Goal: Transaction & Acquisition: Purchase product/service

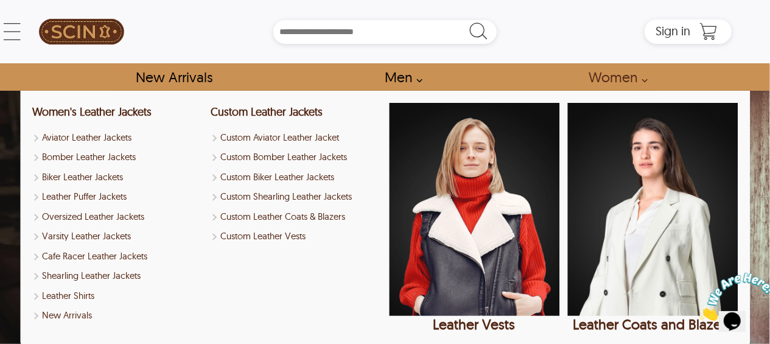
click at [619, 80] on link "Women" at bounding box center [614, 76] width 80 height 27
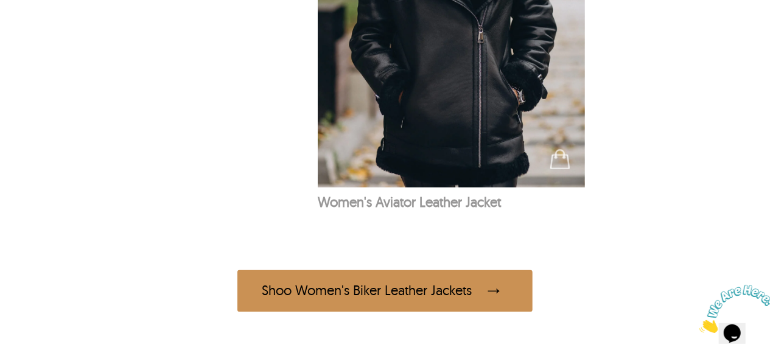
scroll to position [901, 0]
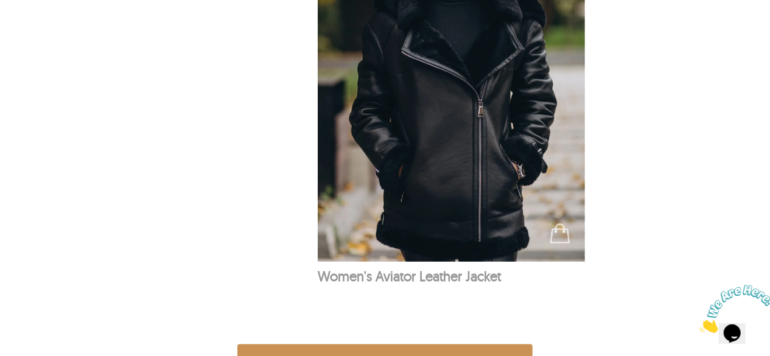
click at [443, 221] on img at bounding box center [452, 61] width 268 height 402
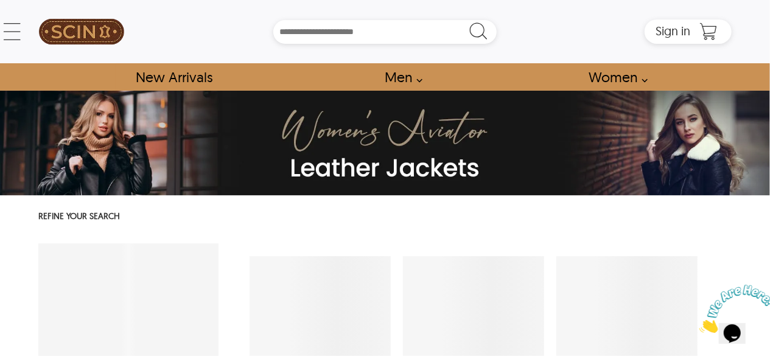
select select "********"
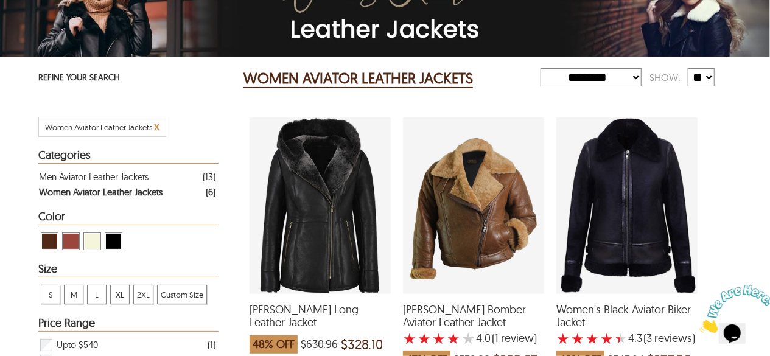
scroll to position [170, 0]
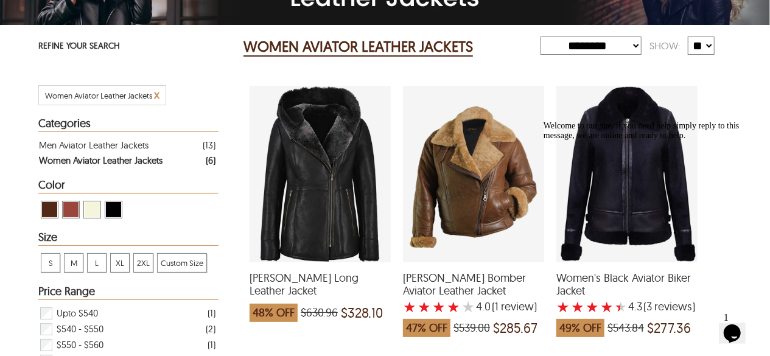
click at [543, 120] on icon "Chat attention grabber" at bounding box center [543, 120] width 0 height 0
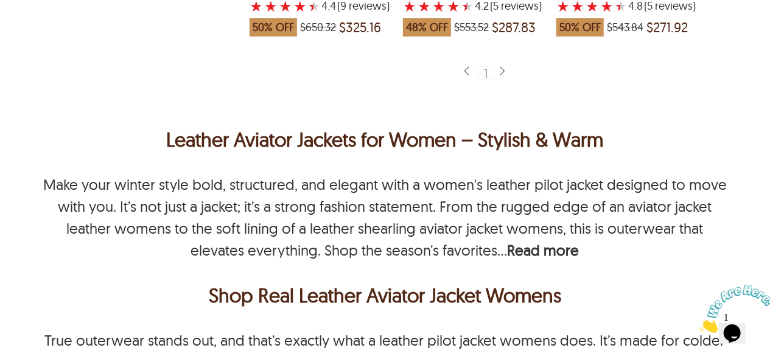
scroll to position [755, 0]
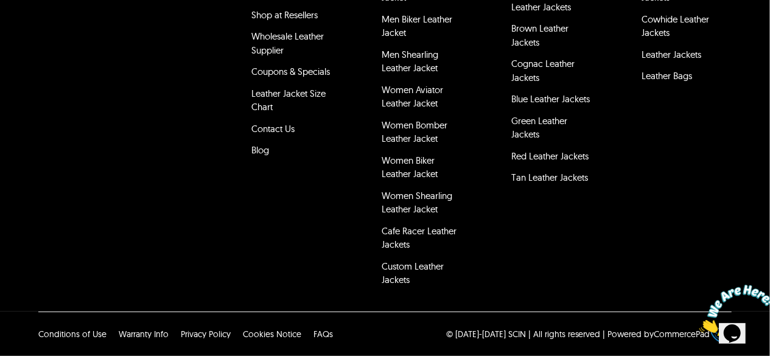
scroll to position [755, 0]
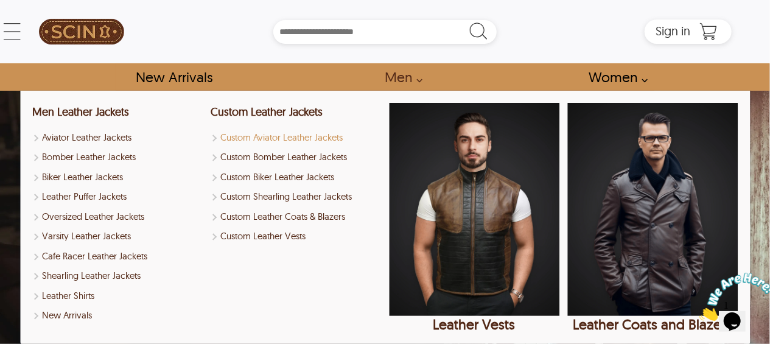
click at [309, 134] on link "Custom Aviator Leather Jackets" at bounding box center [296, 138] width 170 height 14
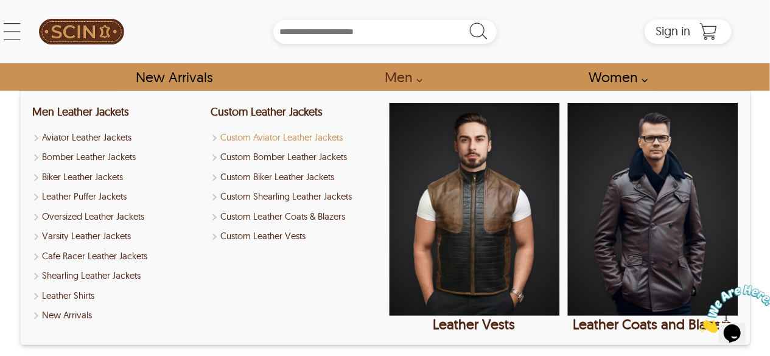
select select "********"
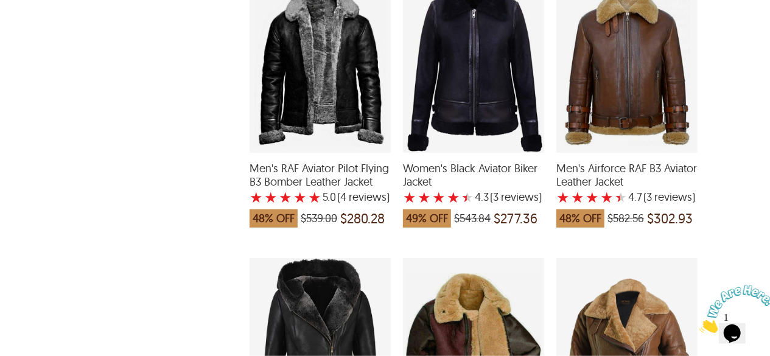
scroll to position [803, 0]
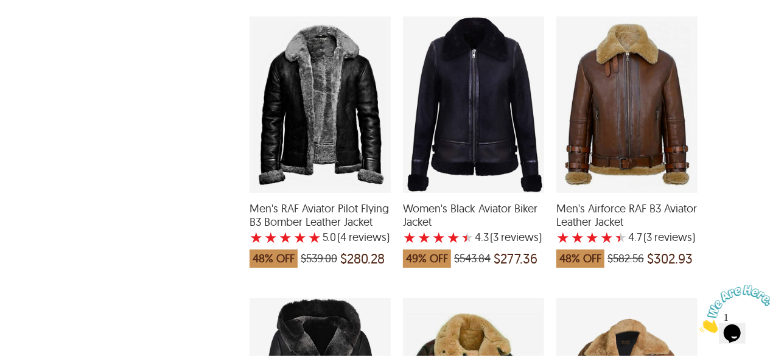
click at [309, 134] on div "Men's RAF Aviator Pilot Flying B3 Bomber Leather Jacket with a 5 Star Rating 4 …" at bounding box center [319, 104] width 141 height 176
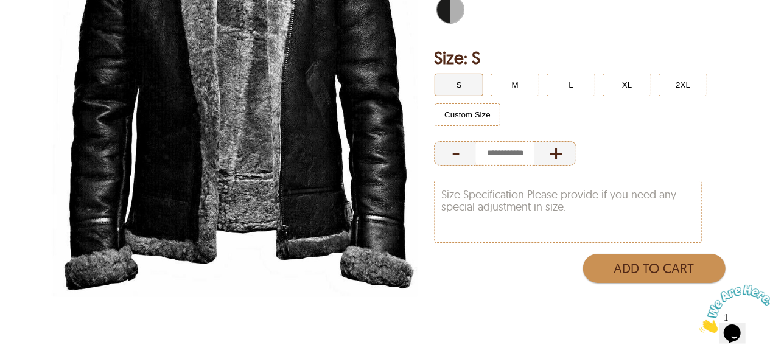
scroll to position [292, 0]
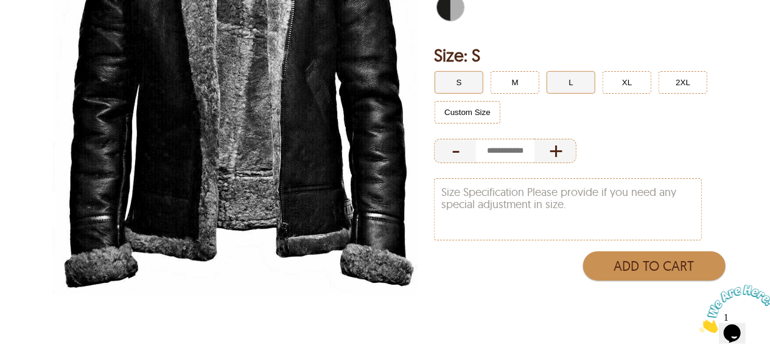
click at [572, 82] on button "L" at bounding box center [570, 82] width 49 height 23
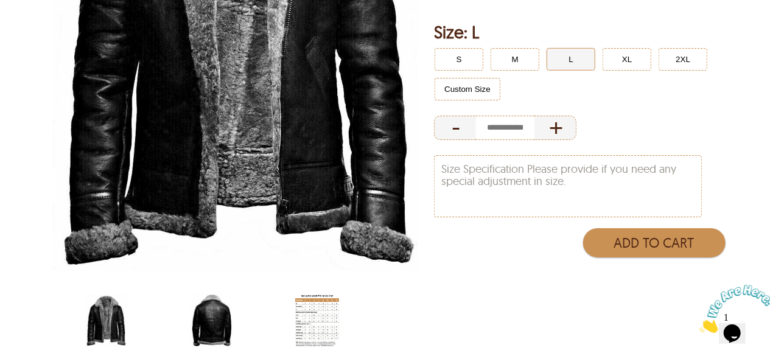
scroll to position [316, 0]
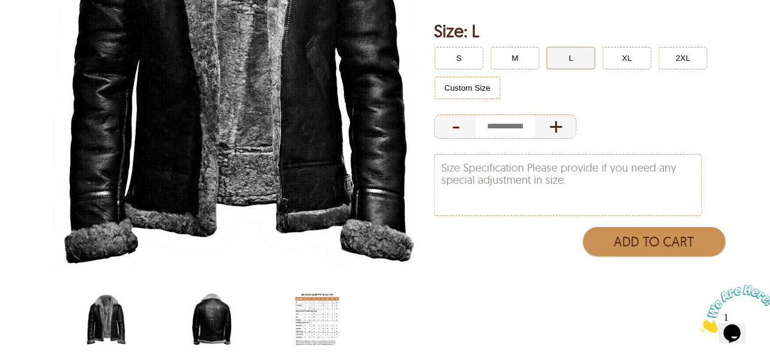
click at [211, 318] on img "scin-13040-black-back.jpg" at bounding box center [212, 319] width 44 height 55
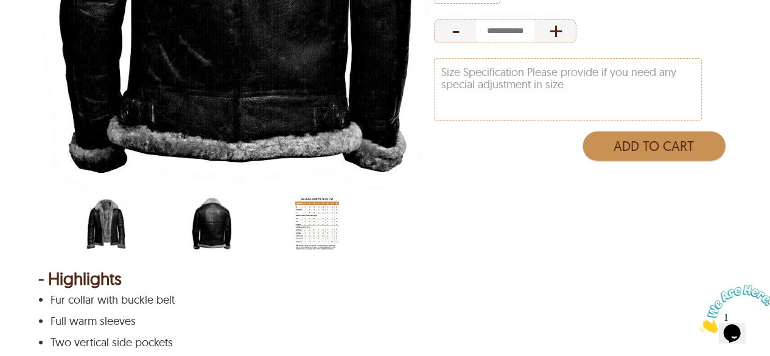
scroll to position [414, 0]
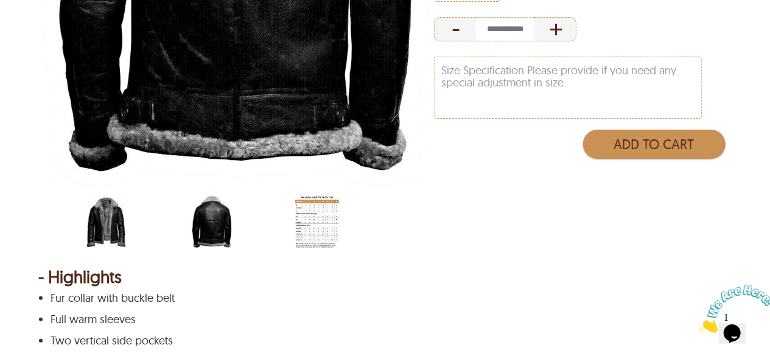
click at [103, 235] on img "scin-13040-black.jpg" at bounding box center [106, 222] width 44 height 55
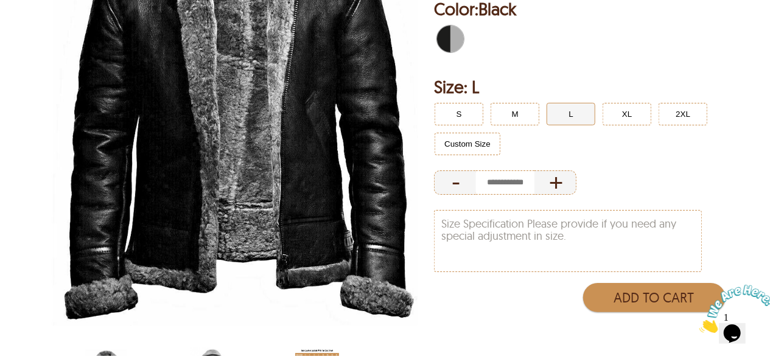
scroll to position [146, 0]
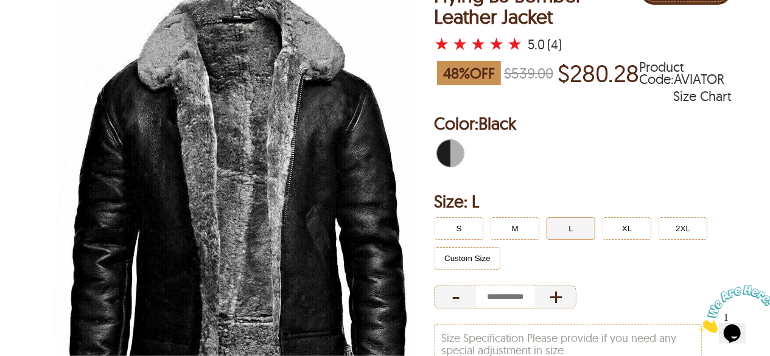
select select "********"
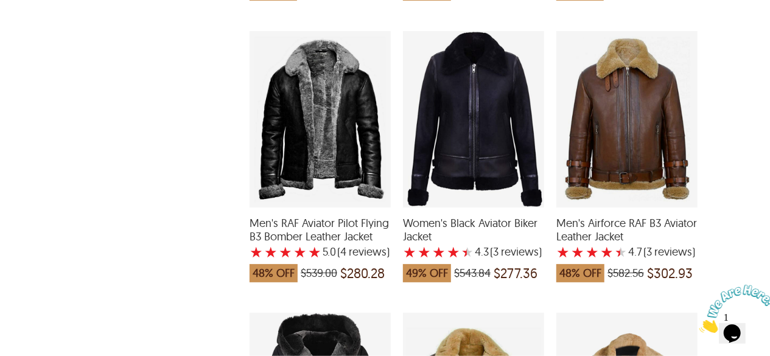
scroll to position [803, 0]
